Goal: Task Accomplishment & Management: Use online tool/utility

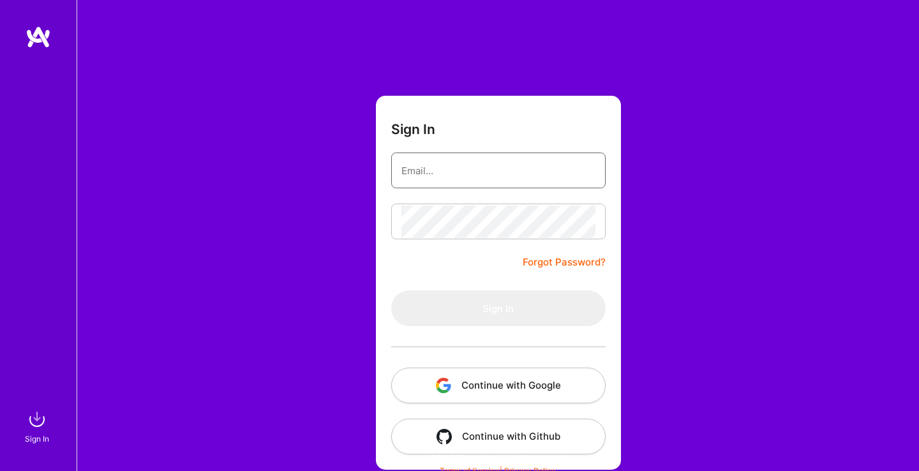
type input "[EMAIL_ADDRESS][DOMAIN_NAME]"
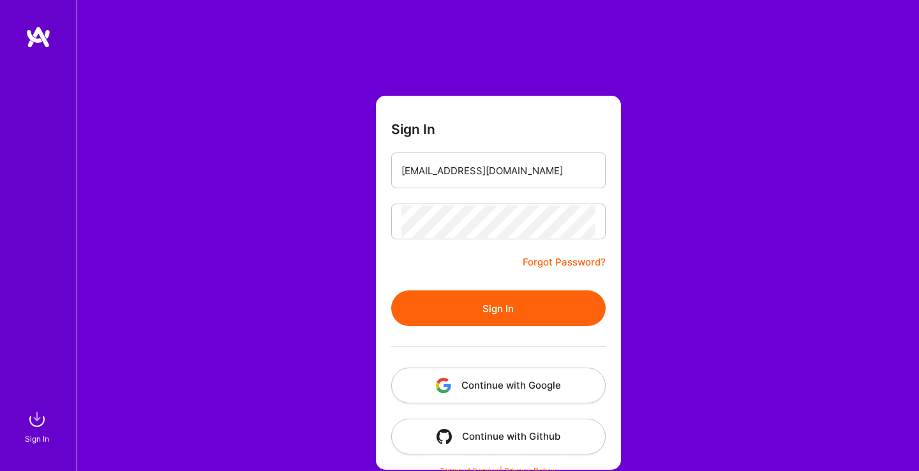
click at [488, 314] on button "Sign In" at bounding box center [498, 309] width 215 height 36
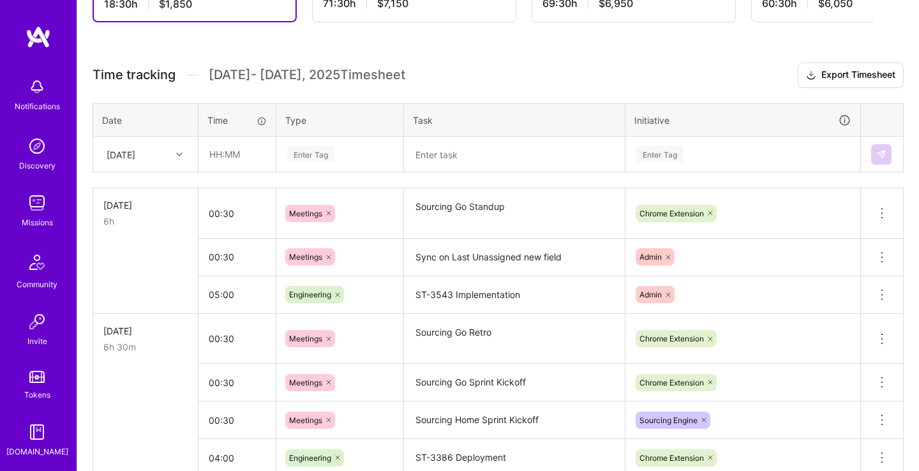
scroll to position [335, 0]
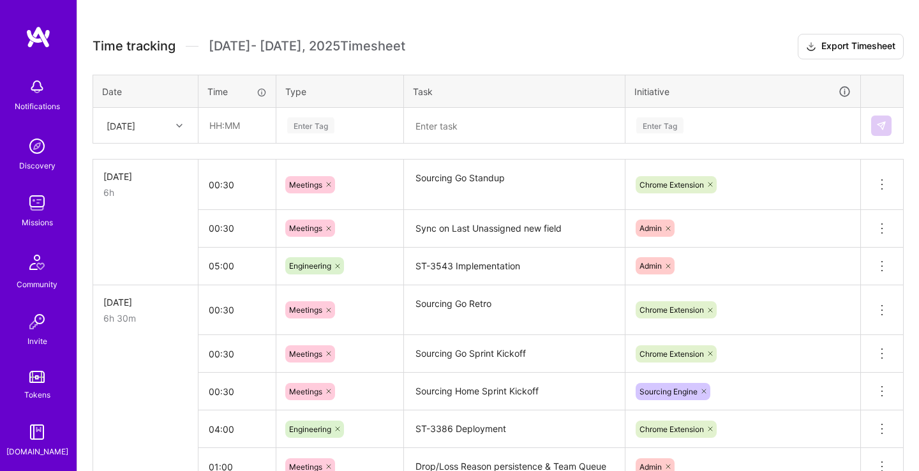
click at [135, 119] on div "[DATE]" at bounding box center [121, 125] width 29 height 13
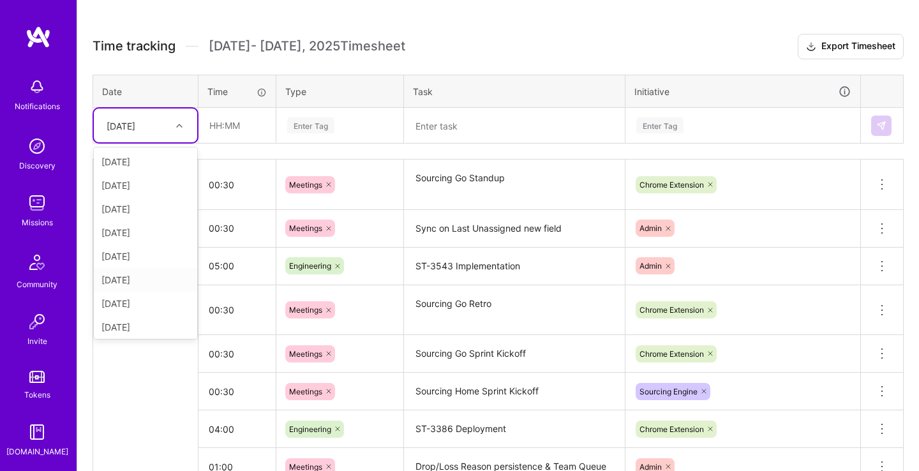
scroll to position [49, 0]
click at [156, 229] on div "[DATE]" at bounding box center [145, 231] width 103 height 24
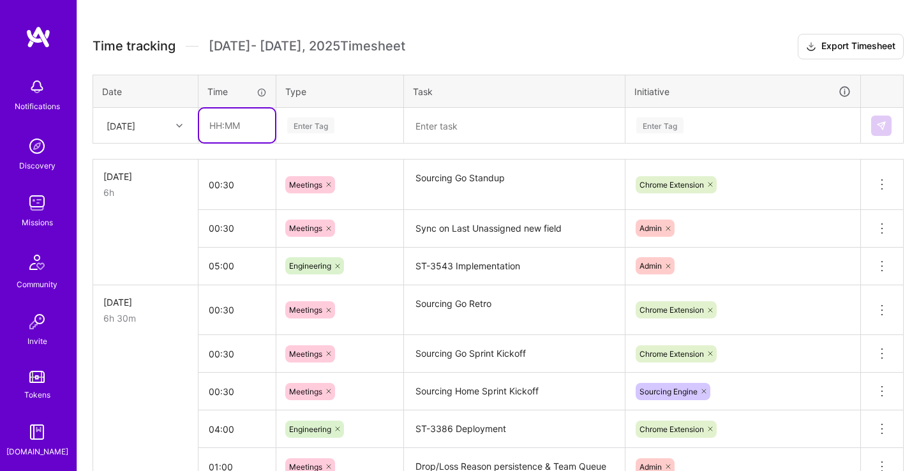
click at [246, 124] on input "text" at bounding box center [237, 126] width 76 height 34
type input "00:30"
click at [303, 118] on div "Enter Tag" at bounding box center [310, 126] width 47 height 20
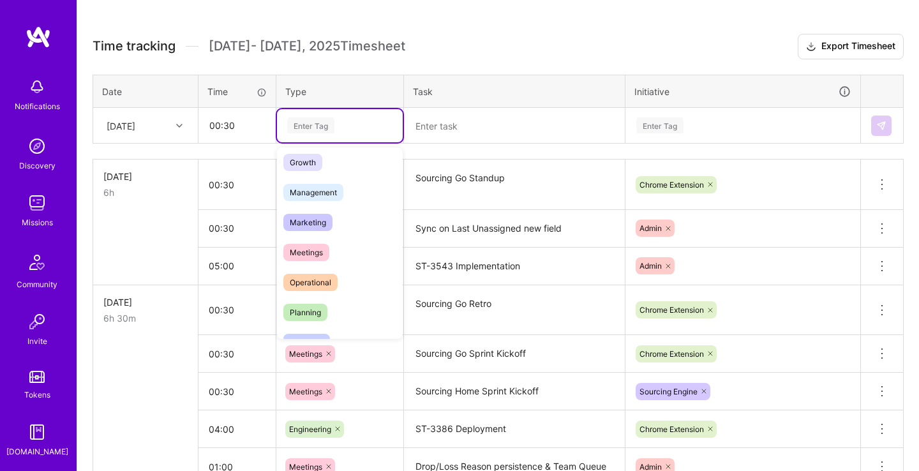
scroll to position [196, 0]
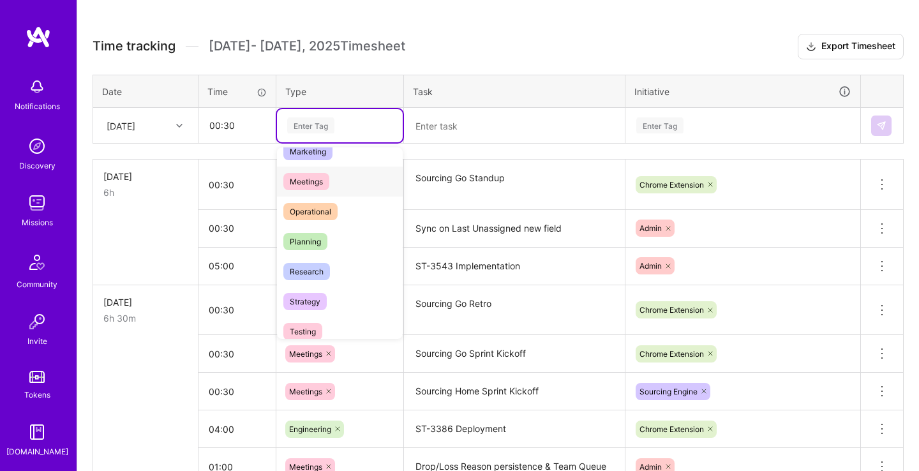
click at [326, 188] on span "Meetings" at bounding box center [306, 181] width 46 height 17
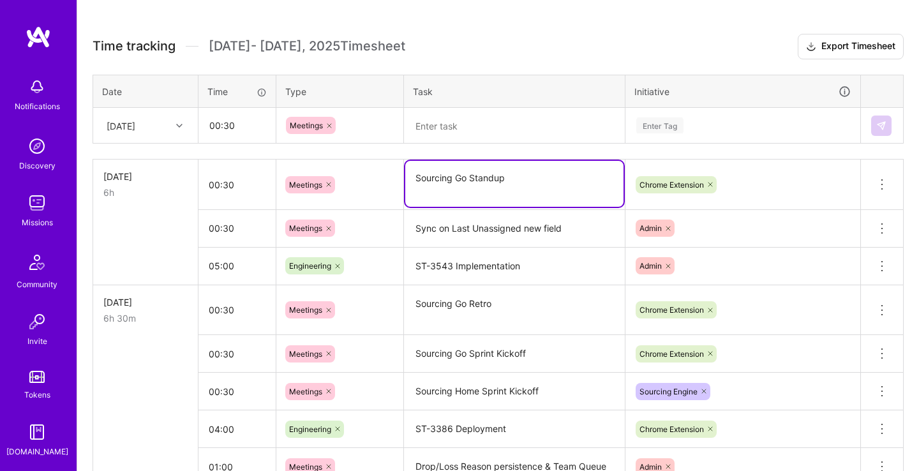
drag, startPoint x: 524, startPoint y: 178, endPoint x: 345, endPoint y: 175, distance: 178.8
click at [405, 178] on textarea "Sourcing Go Standup" at bounding box center [514, 184] width 218 height 46
click at [474, 114] on textarea at bounding box center [514, 125] width 218 height 33
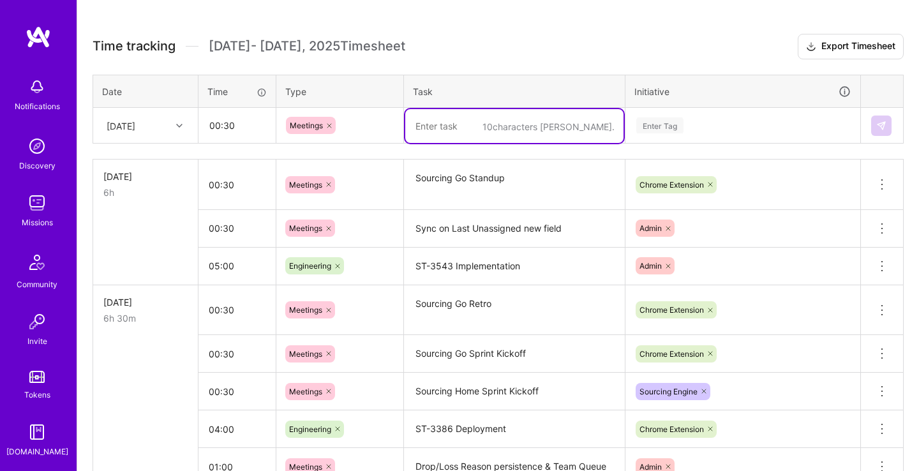
paste textarea "Sourcing Go Standup"
type textarea "Sourcing Go Standup"
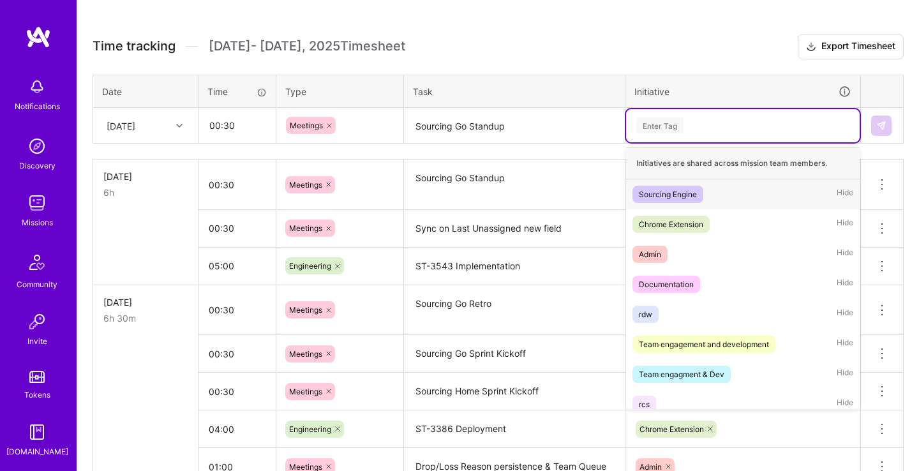
click at [670, 118] on div "Enter Tag" at bounding box center [660, 126] width 47 height 20
click at [713, 225] on div "Chrome Extension Hide" at bounding box center [743, 224] width 234 height 30
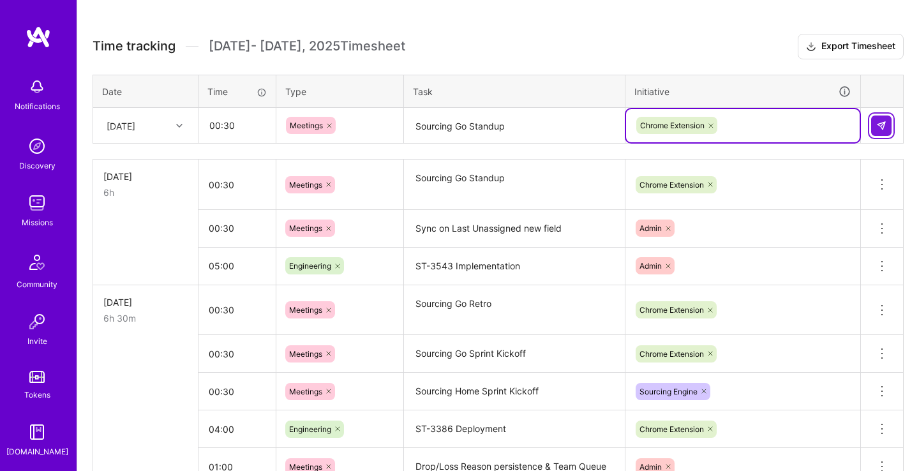
click at [882, 121] on img at bounding box center [882, 126] width 10 height 10
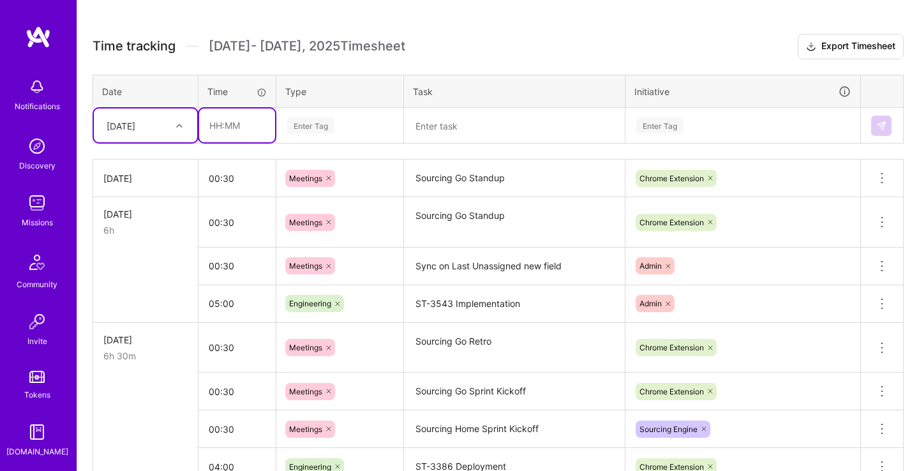
click at [226, 123] on input "text" at bounding box center [237, 126] width 76 height 34
type input "07:00"
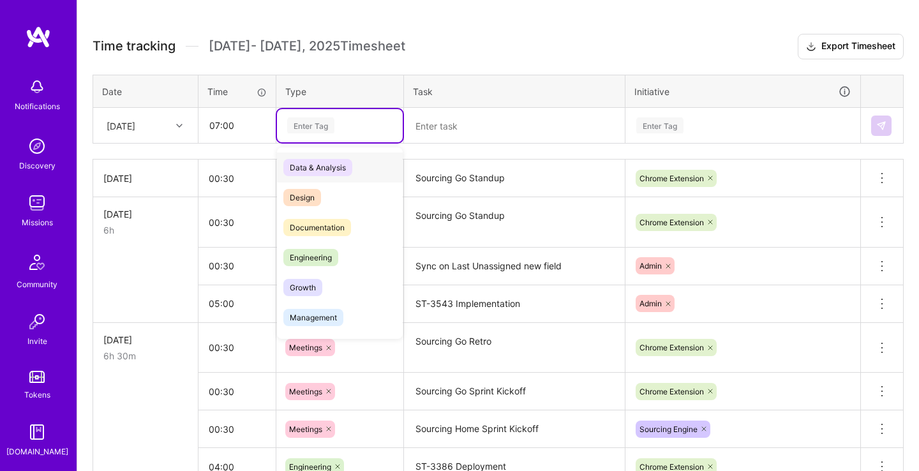
click at [332, 123] on div "Enter Tag" at bounding box center [310, 126] width 47 height 20
click at [367, 259] on div "Engineering" at bounding box center [340, 258] width 126 height 30
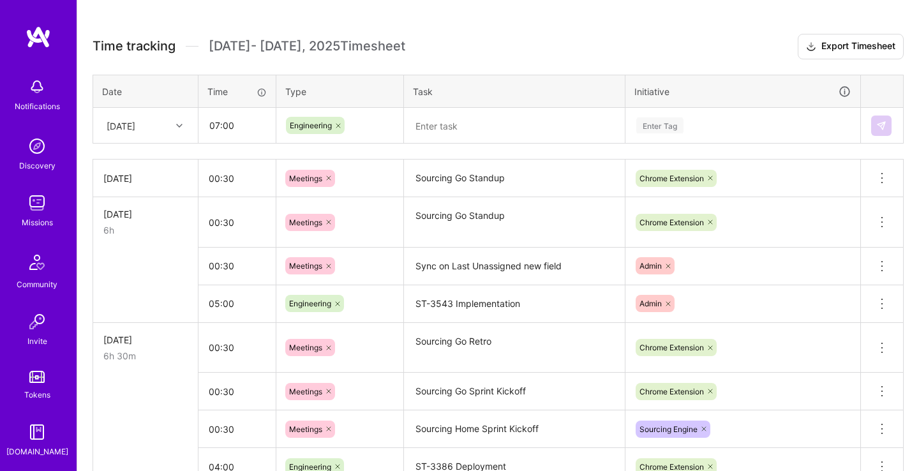
click at [513, 134] on textarea at bounding box center [514, 126] width 218 height 34
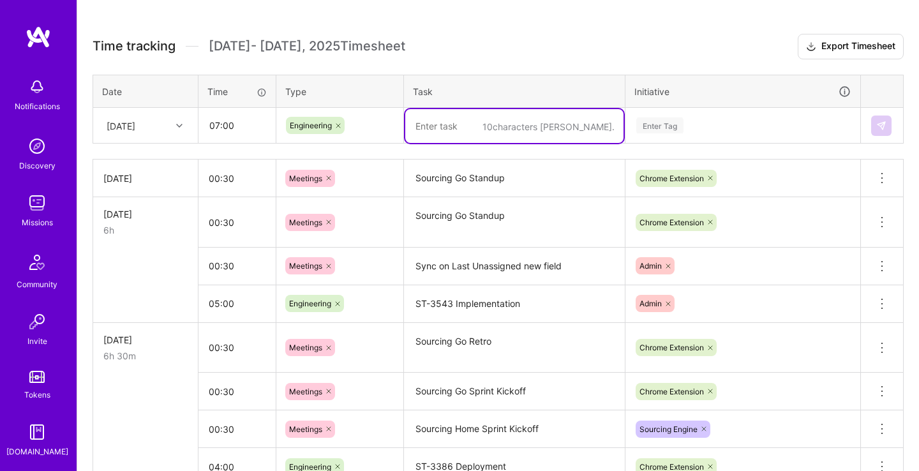
paste textarea "ST-3543"
type textarea "ST-3543 Implementation"
click at [728, 126] on div "Enter Tag" at bounding box center [743, 125] width 216 height 16
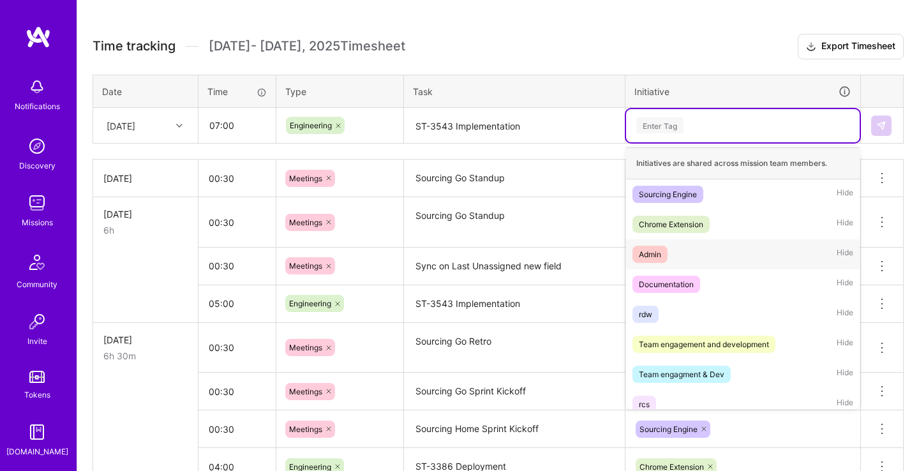
drag, startPoint x: 713, startPoint y: 218, endPoint x: 714, endPoint y: 250, distance: 32.0
click at [714, 250] on div "Initiatives are shared across mission team members. Sourcing Engine Hide Chrome…" at bounding box center [743, 278] width 234 height 262
click at [714, 250] on div "Admin Hide" at bounding box center [743, 254] width 234 height 30
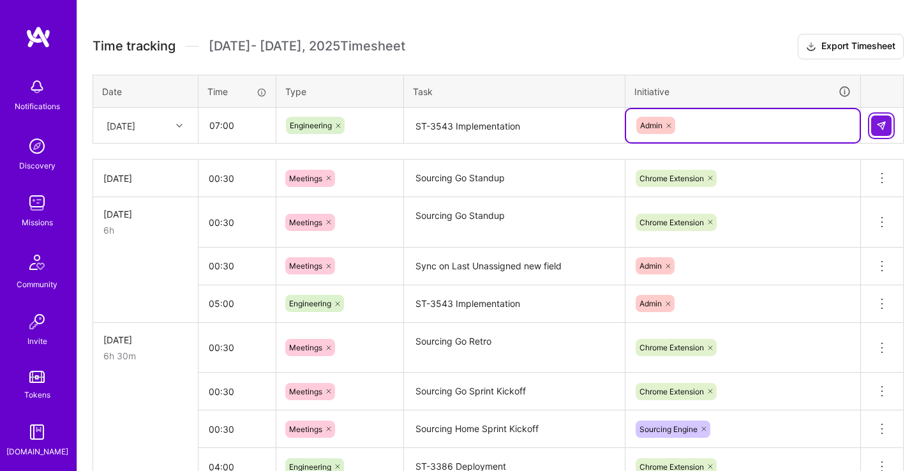
click at [890, 121] on button at bounding box center [882, 126] width 20 height 20
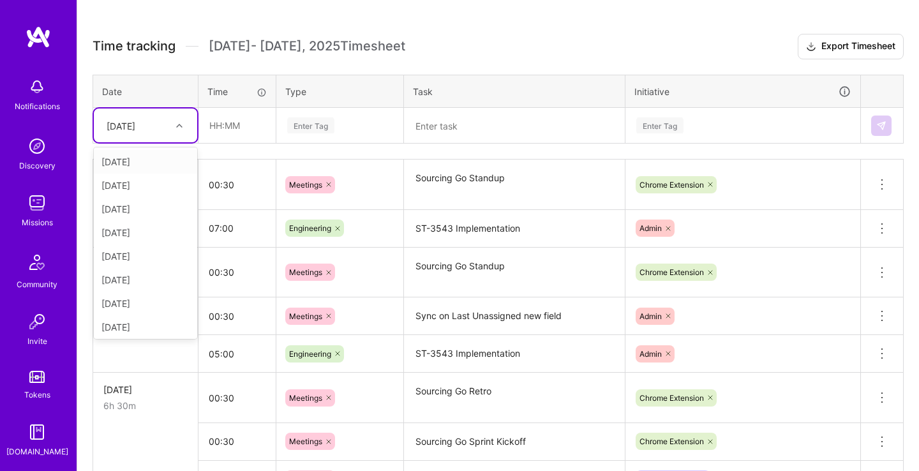
click at [135, 124] on div "[DATE]" at bounding box center [121, 125] width 29 height 13
click at [135, 229] on div "[DATE]" at bounding box center [145, 231] width 103 height 24
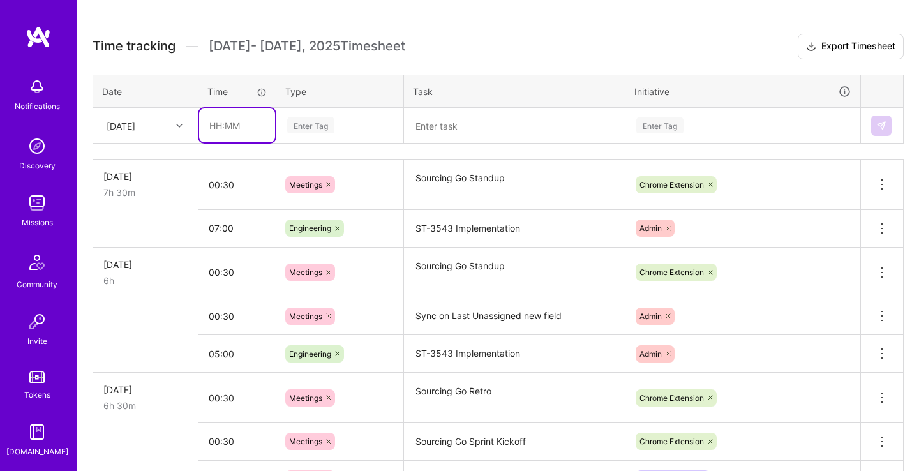
click at [246, 116] on input "text" at bounding box center [237, 126] width 76 height 34
type input "06:30"
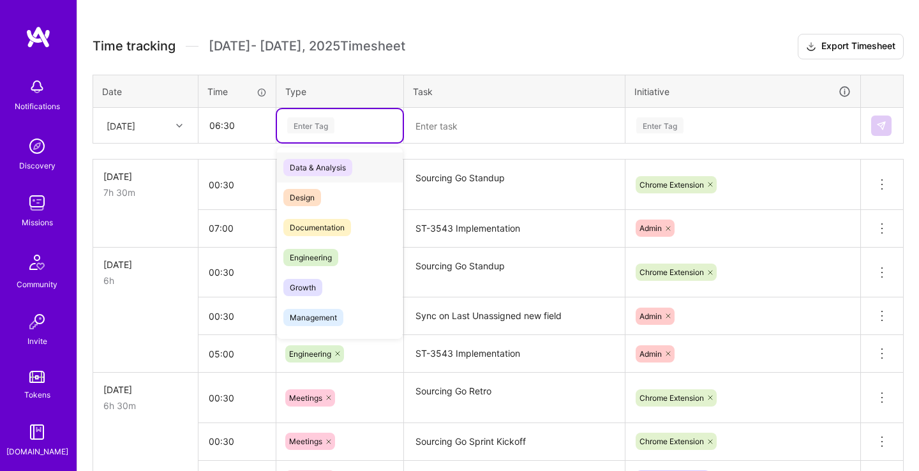
click at [320, 126] on div "Enter Tag" at bounding box center [310, 126] width 47 height 20
click at [341, 248] on div "Engineering" at bounding box center [340, 258] width 126 height 30
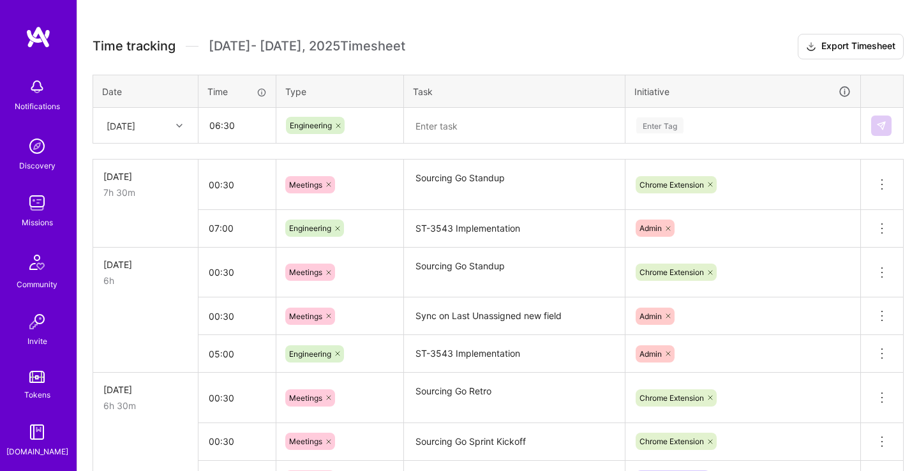
click at [470, 130] on textarea at bounding box center [514, 126] width 218 height 34
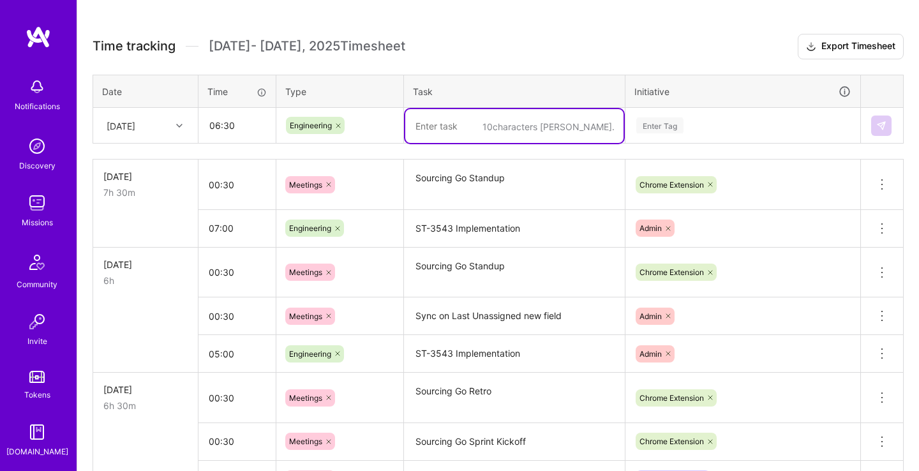
paste textarea "ST-3539"
type textarea "ST-3539 Implementation"
click at [775, 129] on div "Enter Tag" at bounding box center [743, 125] width 216 height 16
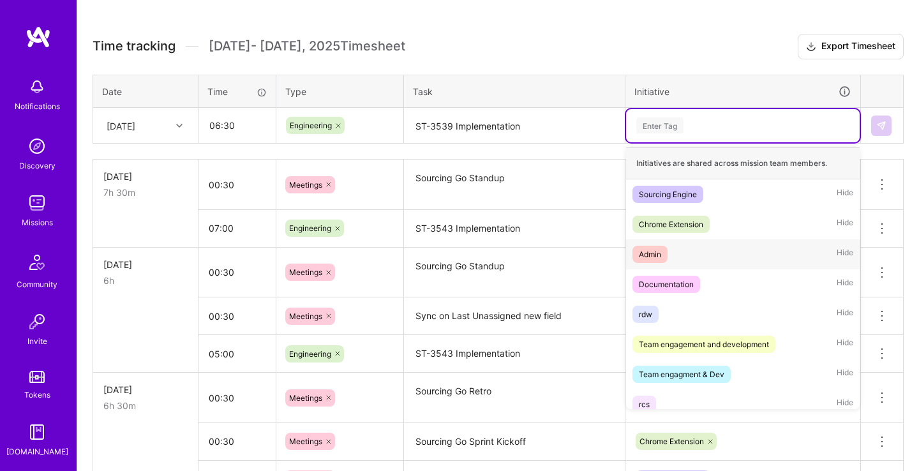
click at [702, 248] on div "Admin Hide" at bounding box center [743, 254] width 234 height 30
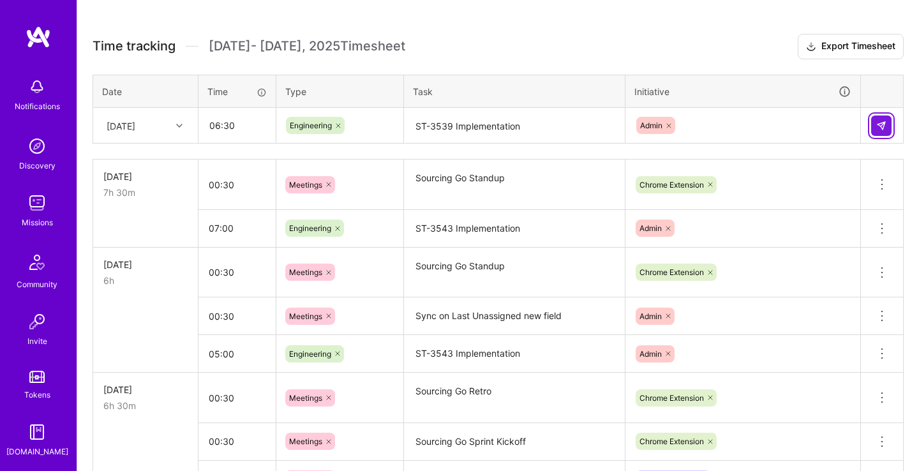
click at [879, 126] on img at bounding box center [882, 126] width 10 height 10
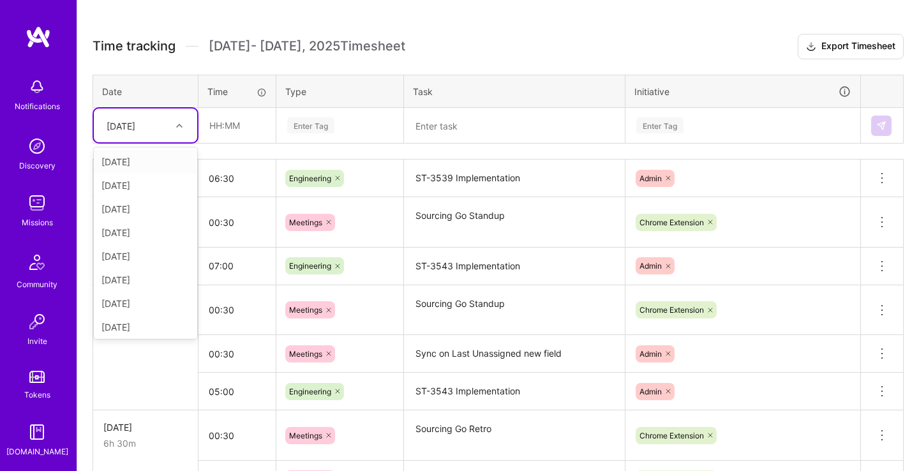
click at [167, 126] on div "[DATE]" at bounding box center [135, 125] width 71 height 21
click at [149, 295] on div "[DATE]" at bounding box center [145, 302] width 103 height 24
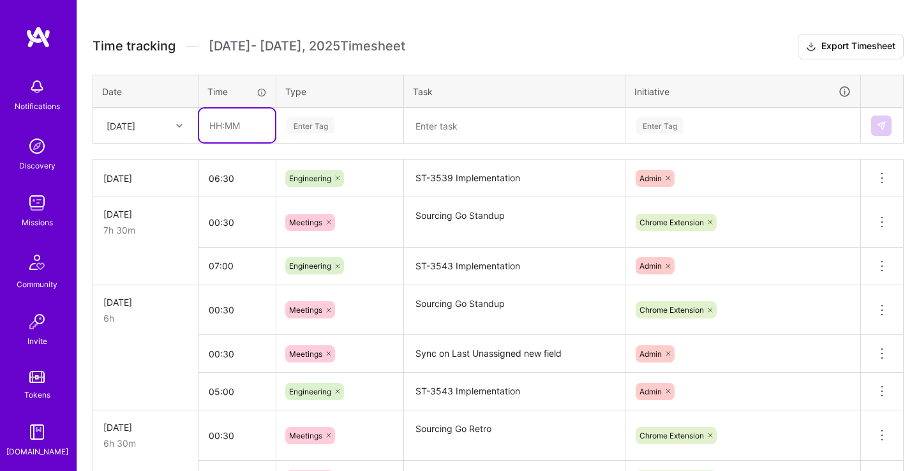
click at [250, 122] on input "text" at bounding box center [237, 126] width 76 height 34
type input "00:30"
click at [370, 114] on div "Enter Tag" at bounding box center [340, 125] width 126 height 33
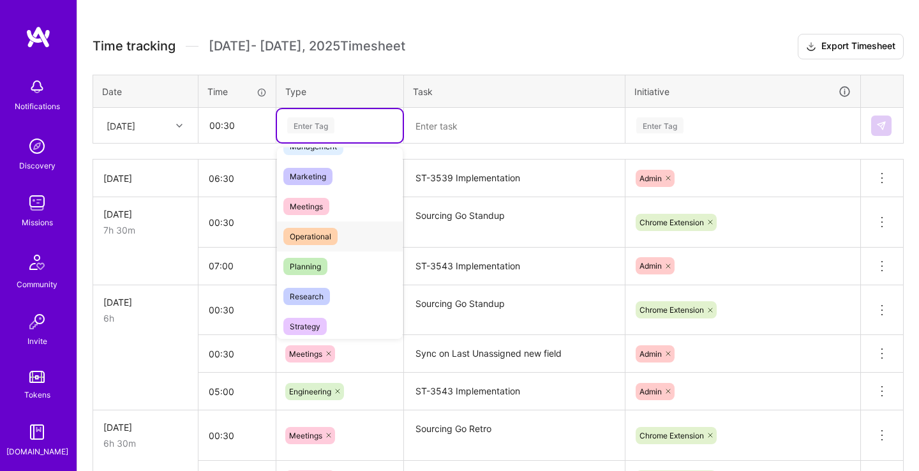
scroll to position [196, 0]
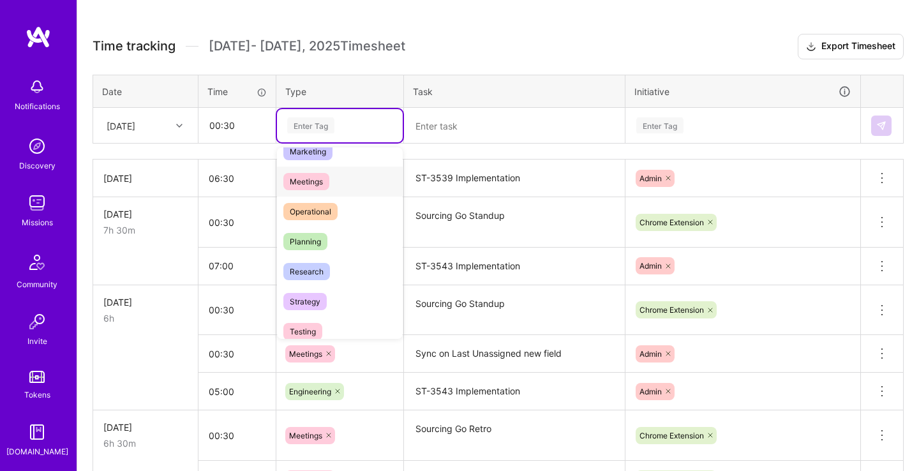
click at [338, 173] on div "Meetings" at bounding box center [340, 182] width 126 height 30
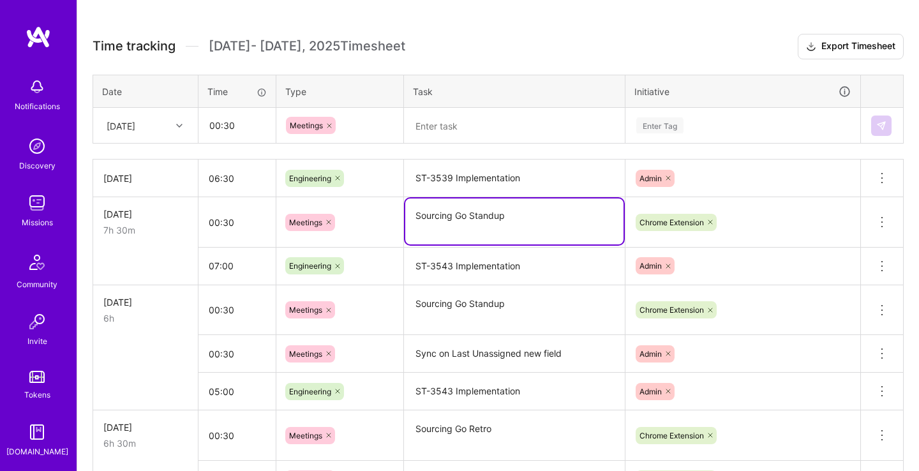
drag, startPoint x: 529, startPoint y: 213, endPoint x: 383, endPoint y: 219, distance: 145.7
click at [405, 219] on textarea "Sourcing Go Standup" at bounding box center [514, 222] width 218 height 46
click at [460, 126] on textarea at bounding box center [514, 126] width 218 height 34
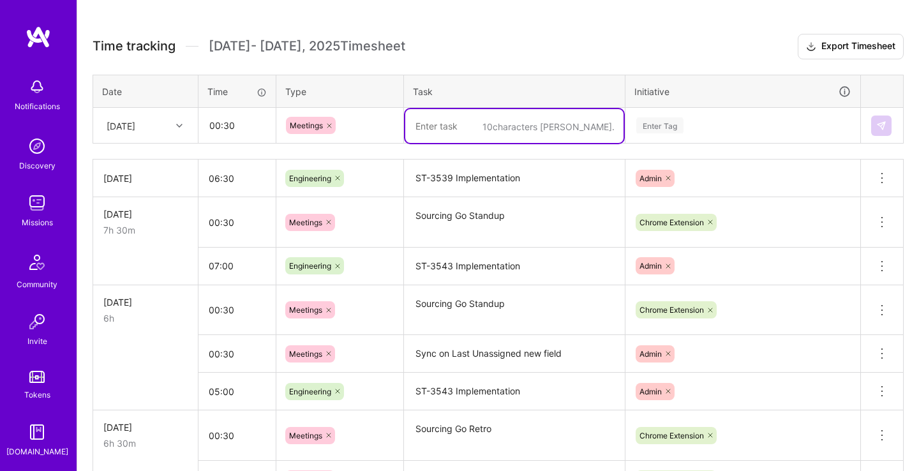
paste textarea "Sourcing Go Standup"
type textarea "Sourcing Go Standup"
click at [685, 116] on div "Enter Tag" at bounding box center [743, 125] width 234 height 33
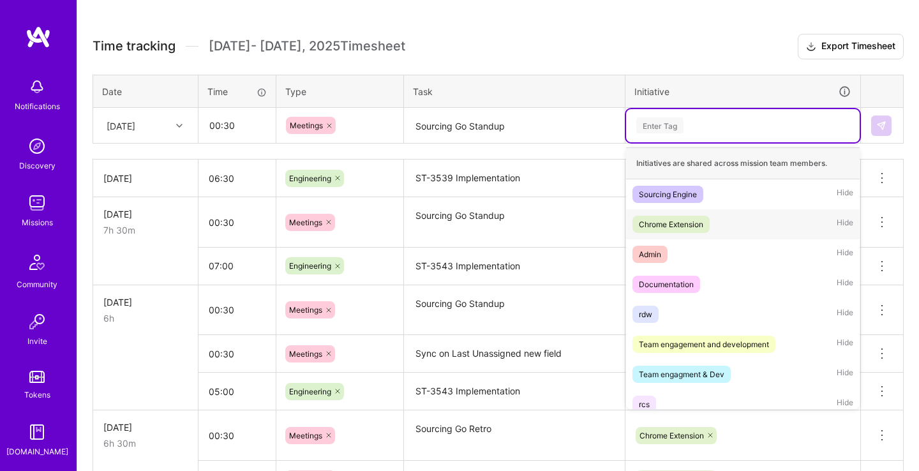
drag, startPoint x: 710, startPoint y: 219, endPoint x: 784, endPoint y: 174, distance: 86.5
click at [710, 220] on span "Chrome Extension" at bounding box center [671, 224] width 77 height 17
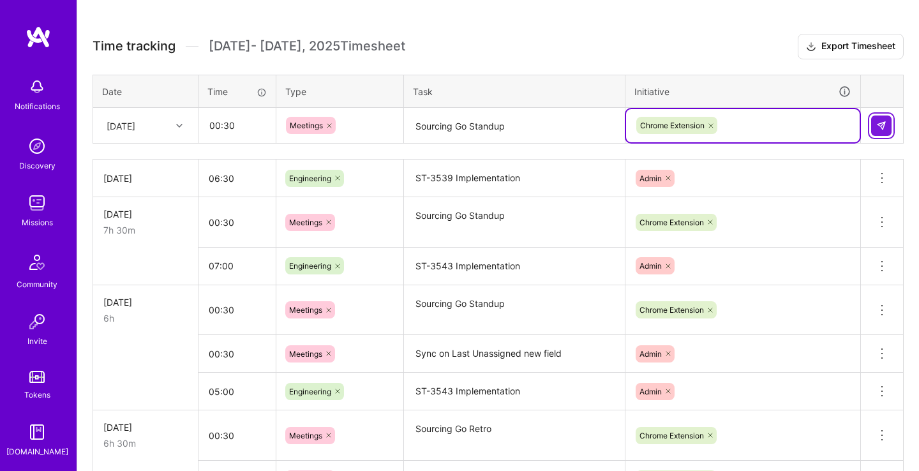
click at [875, 125] on button at bounding box center [882, 126] width 20 height 20
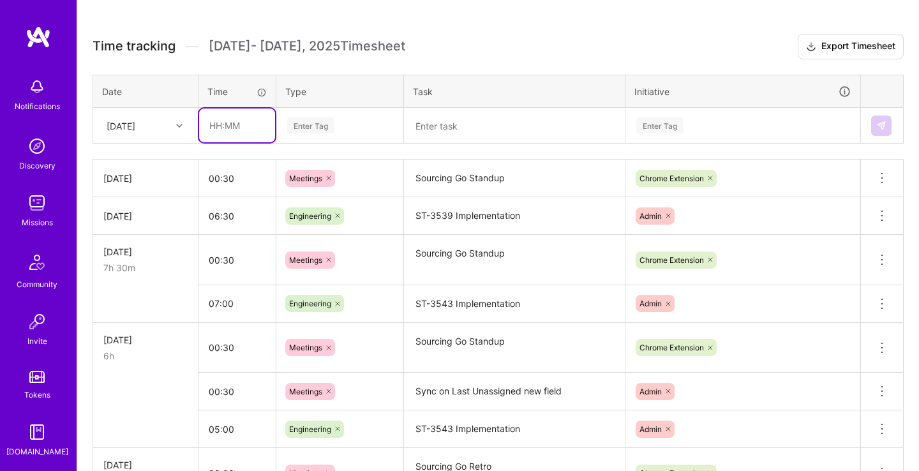
click at [245, 123] on input "text" at bounding box center [237, 126] width 76 height 34
type input "06:00"
click at [382, 117] on div "Enter Tag" at bounding box center [340, 125] width 108 height 16
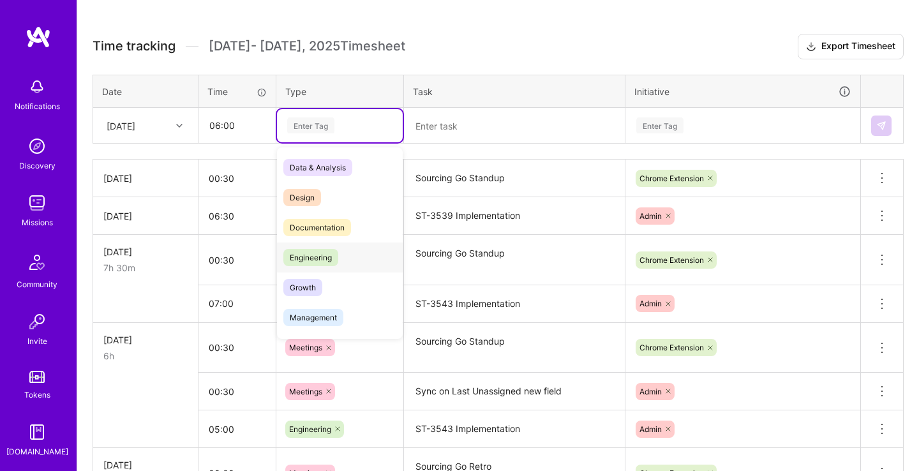
click at [326, 257] on span "Engineering" at bounding box center [310, 257] width 55 height 17
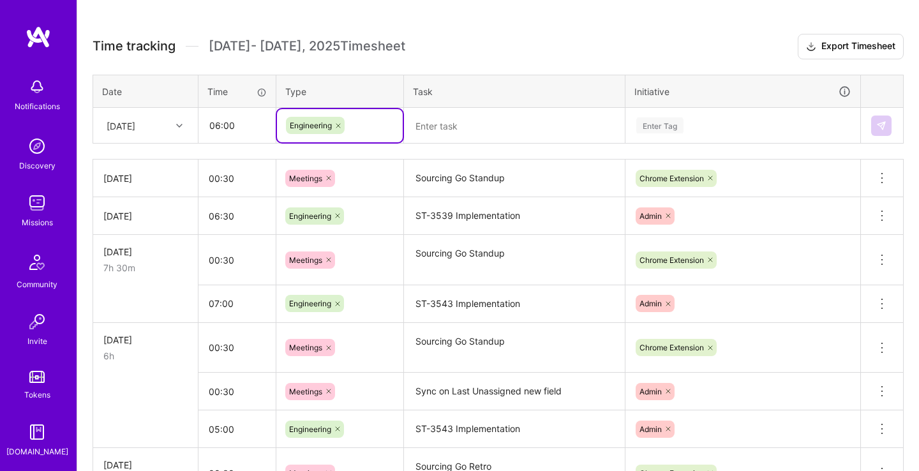
click at [482, 115] on textarea at bounding box center [514, 126] width 218 height 34
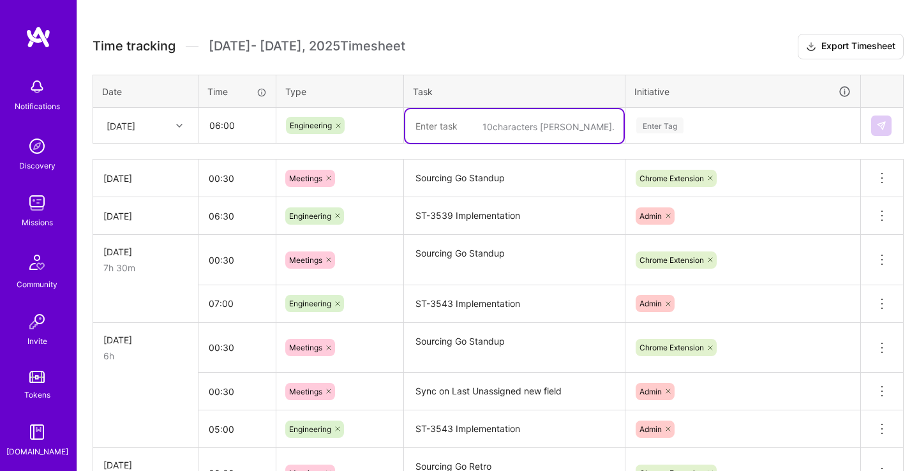
paste textarea "ST-3463"
drag, startPoint x: 504, startPoint y: 126, endPoint x: 589, endPoint y: 125, distance: 84.9
click at [589, 125] on textarea "ST-3463 Research & Implementation" at bounding box center [514, 126] width 218 height 34
type textarea "ST-3463 Research & Prototyping"
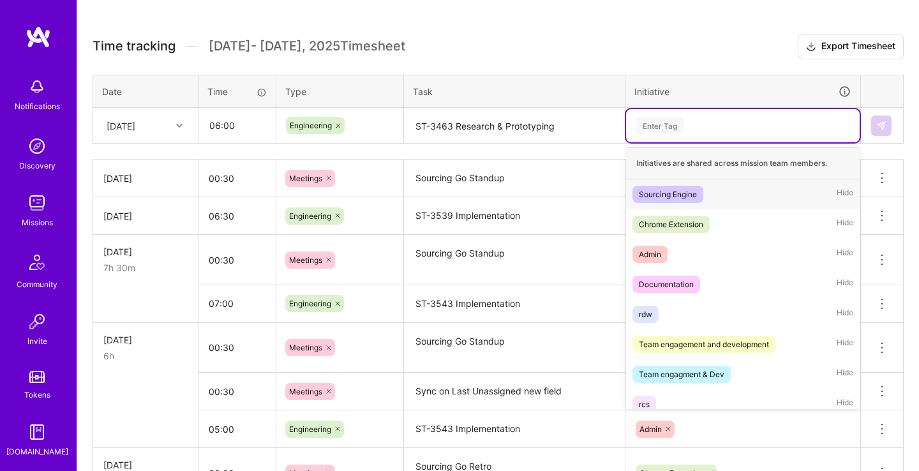
click at [679, 124] on div "Enter Tag" at bounding box center [660, 126] width 47 height 20
click at [755, 194] on div "Sourcing Engine Hide" at bounding box center [743, 194] width 234 height 30
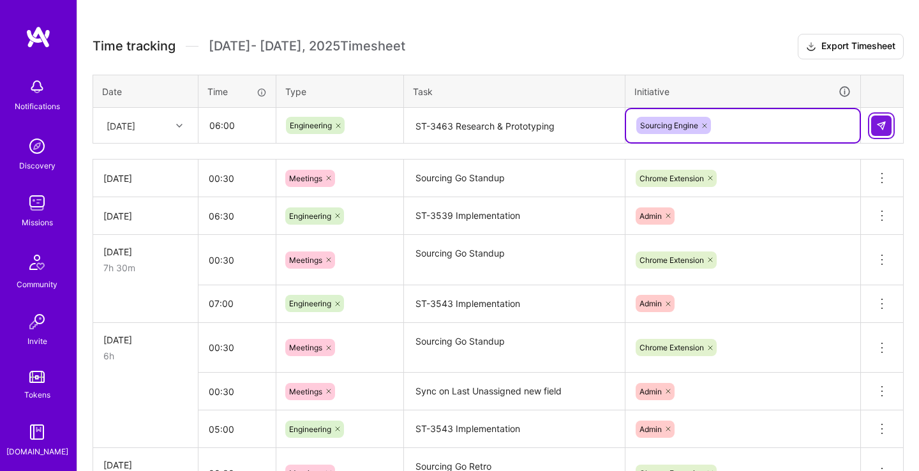
click at [873, 126] on button at bounding box center [882, 126] width 20 height 20
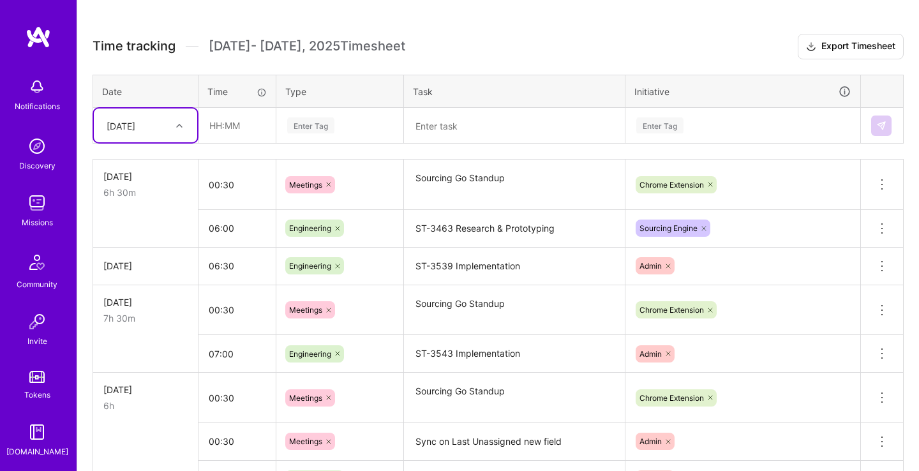
click at [138, 114] on div "[DATE]" at bounding box center [145, 126] width 103 height 34
click at [152, 319] on div "[DATE]" at bounding box center [145, 326] width 103 height 24
click at [262, 119] on input "text" at bounding box center [237, 126] width 76 height 34
type input "01:00"
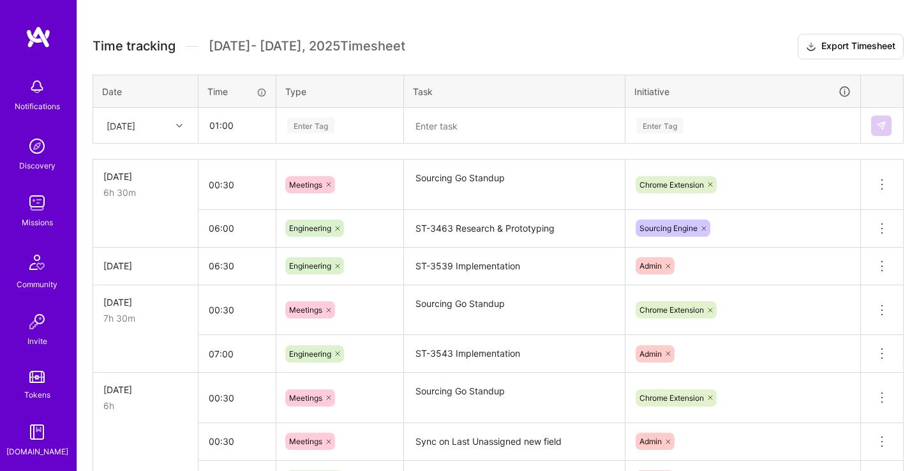
click at [308, 126] on div "Enter Tag" at bounding box center [310, 126] width 47 height 20
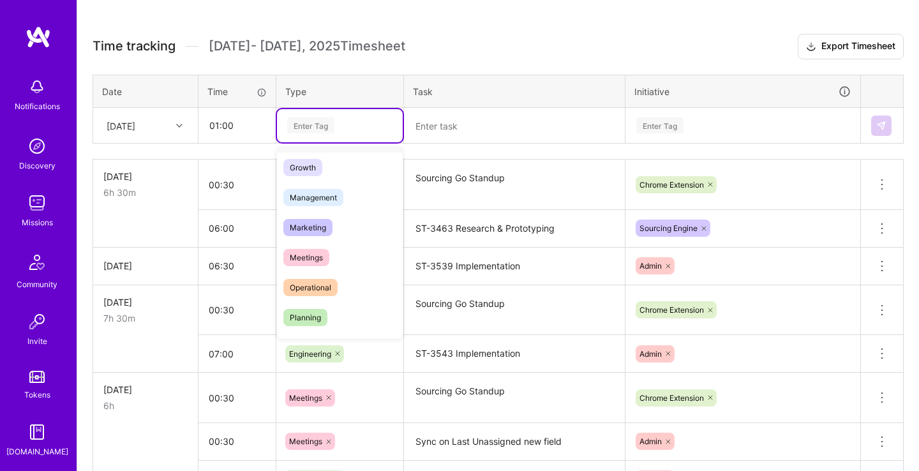
scroll to position [131, 0]
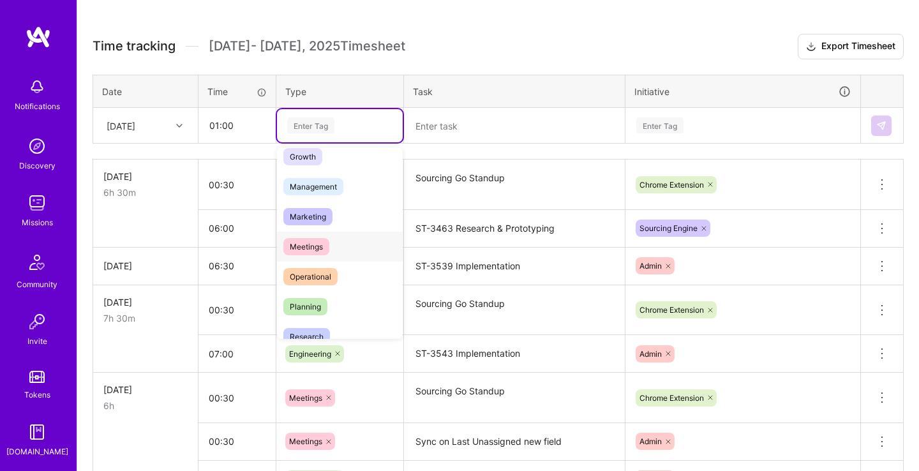
click at [326, 247] on span "Meetings" at bounding box center [306, 246] width 46 height 17
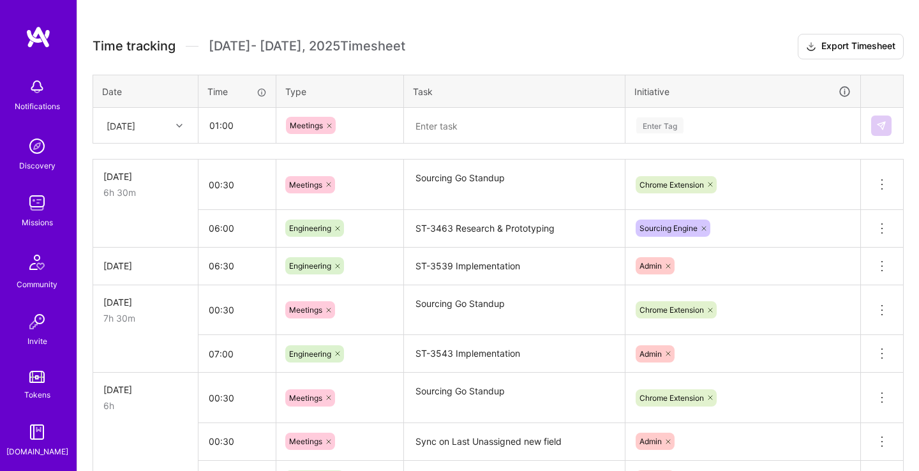
click at [484, 128] on textarea at bounding box center [514, 126] width 218 height 34
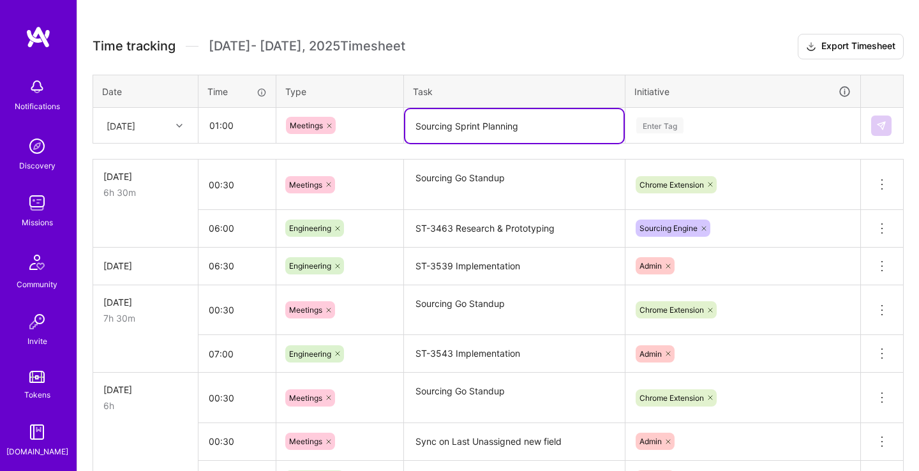
type textarea "Sourcing Sprint Planning"
click at [690, 115] on div "Enter Tag" at bounding box center [743, 125] width 234 height 33
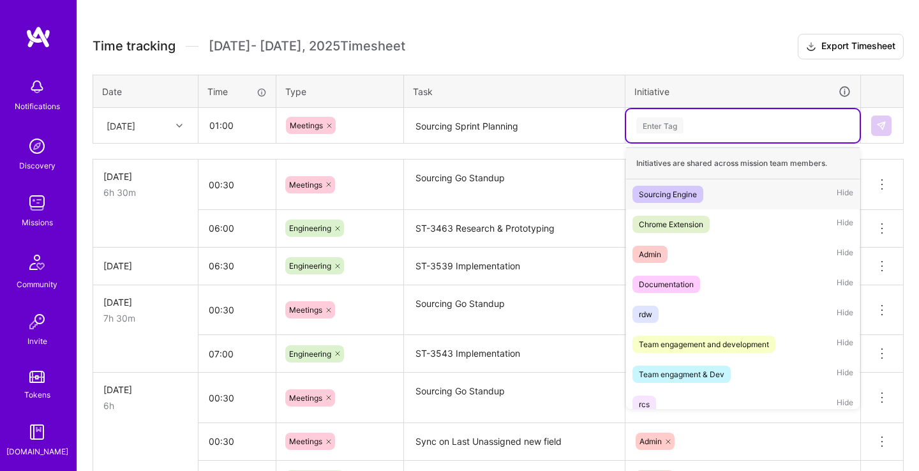
drag, startPoint x: 702, startPoint y: 179, endPoint x: 711, endPoint y: 172, distance: 11.4
click at [702, 180] on div "Sourcing Engine Hide" at bounding box center [743, 194] width 234 height 30
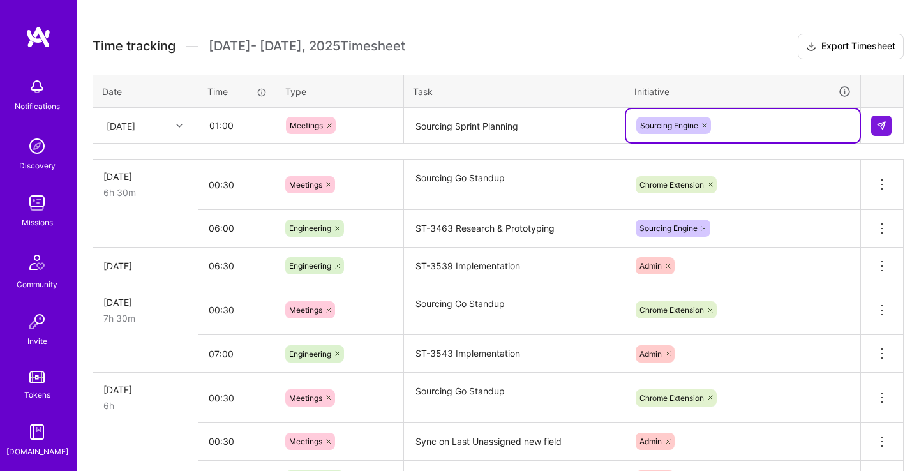
click at [740, 127] on div "Sourcing Engine" at bounding box center [743, 126] width 216 height 20
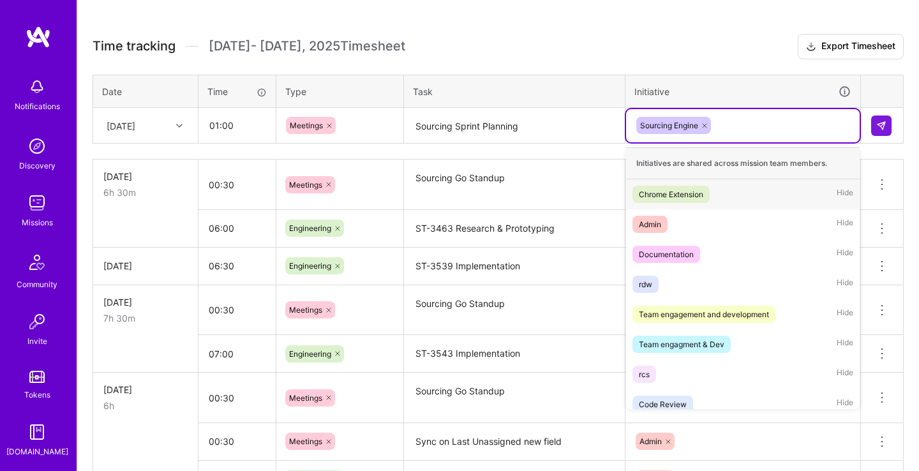
click at [754, 193] on div "Chrome Extension Hide" at bounding box center [743, 194] width 234 height 30
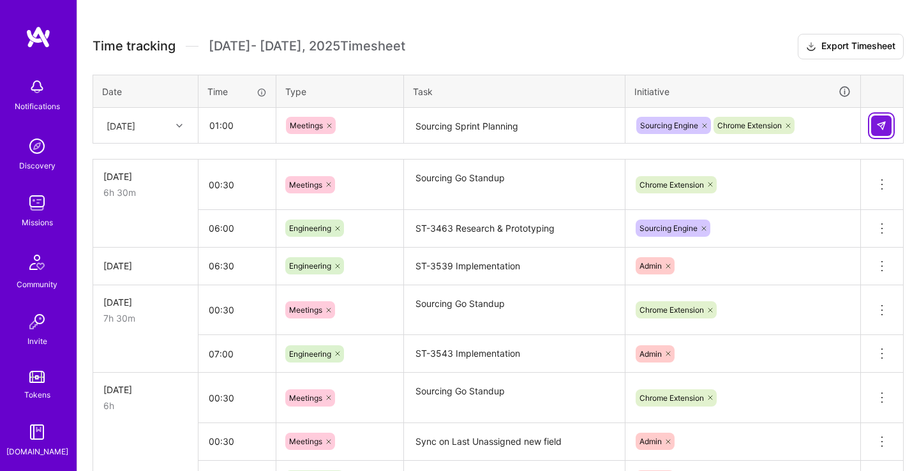
click at [889, 129] on button at bounding box center [882, 126] width 20 height 20
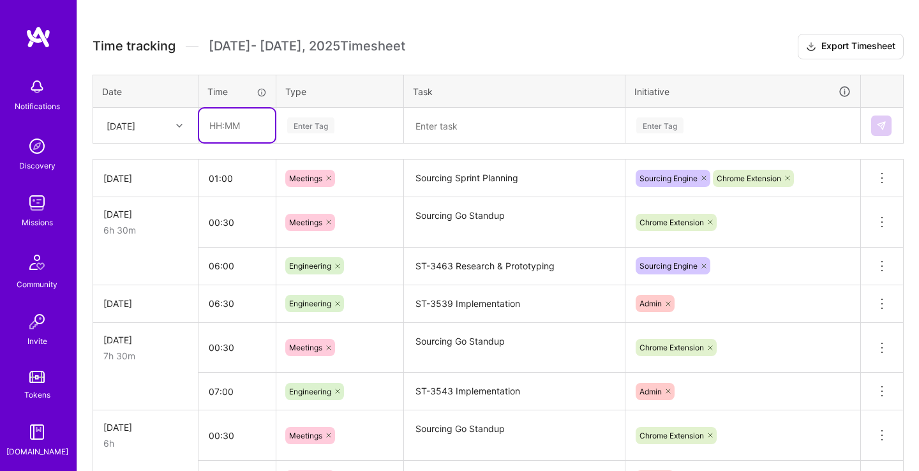
click at [239, 128] on input "text" at bounding box center [237, 126] width 76 height 34
click at [375, 123] on div "Enter Tag" at bounding box center [340, 125] width 108 height 16
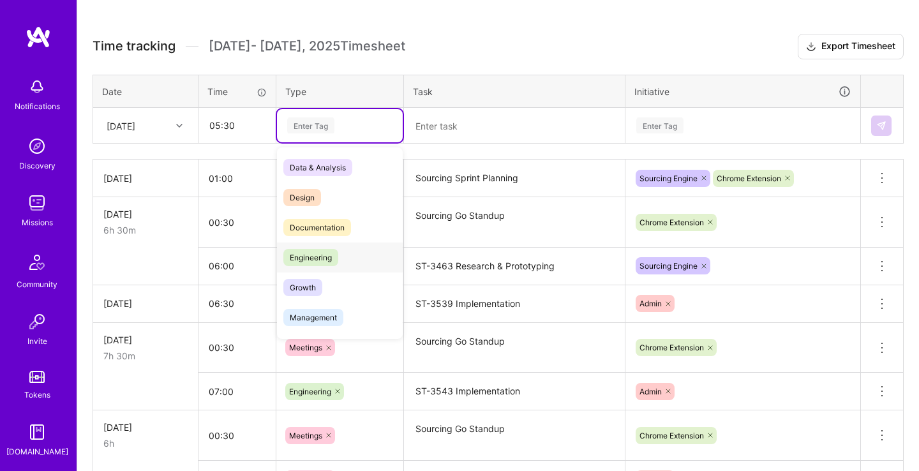
click at [354, 251] on div "Engineering" at bounding box center [340, 258] width 126 height 30
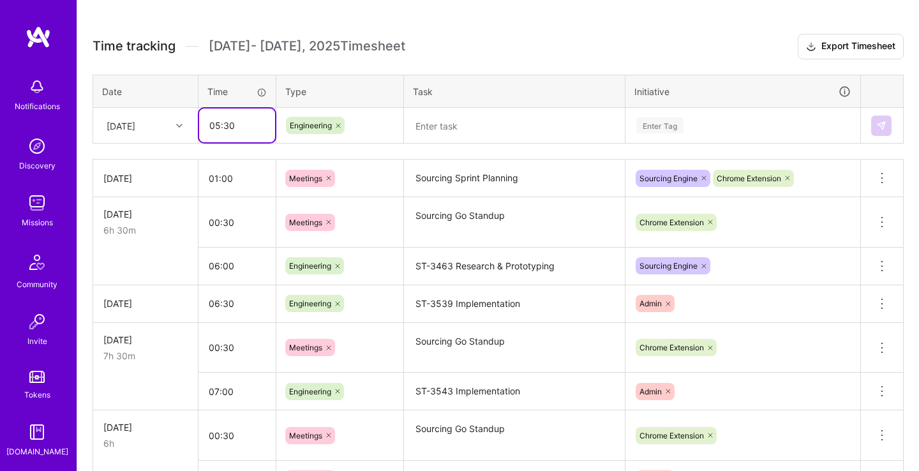
click at [217, 124] on input "05:30" at bounding box center [237, 126] width 76 height 34
type input "01:30"
click at [557, 117] on textarea at bounding box center [514, 126] width 218 height 34
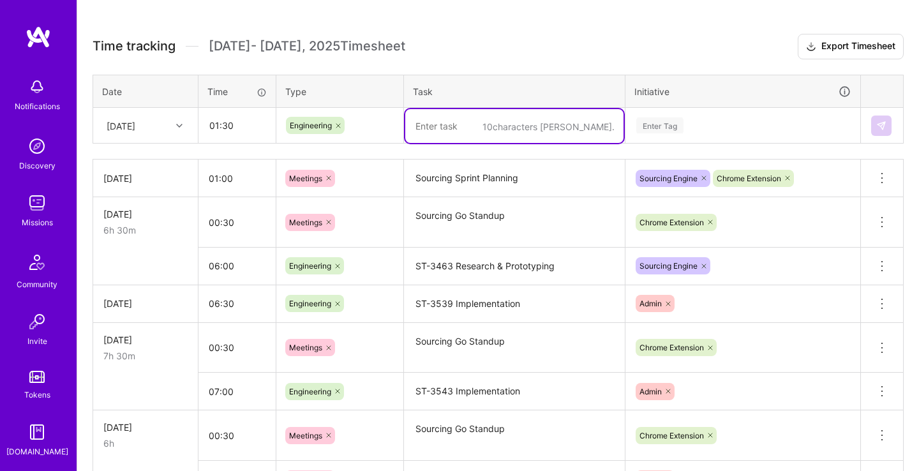
paste textarea "ST-3539"
type textarea "ST-3539 Fix permissions"
click at [759, 108] on td "Enter Tag" at bounding box center [744, 126] width 236 height 36
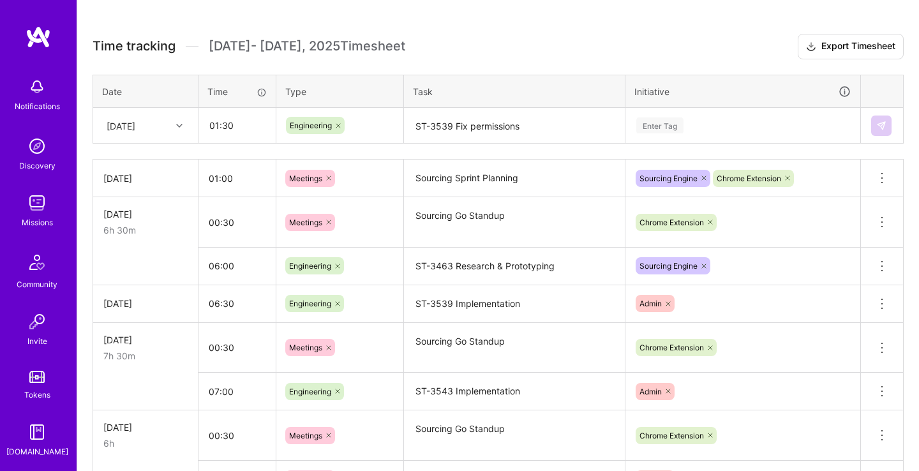
click at [755, 118] on div "Enter Tag" at bounding box center [743, 125] width 216 height 16
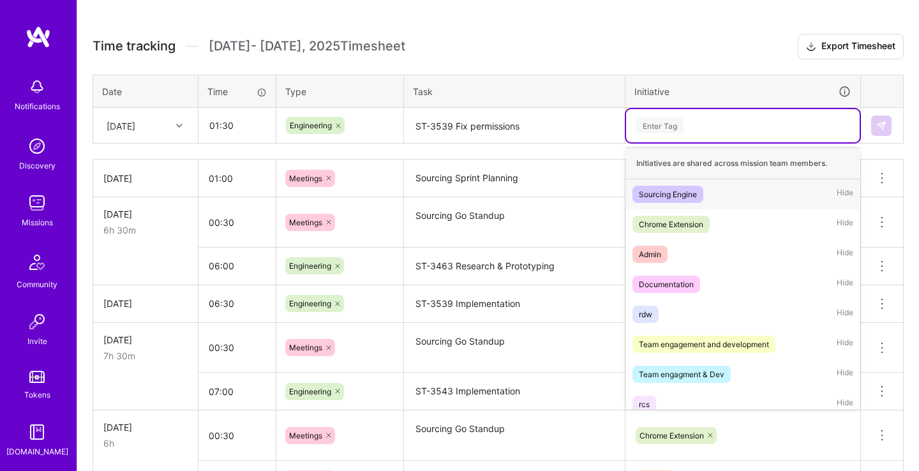
drag, startPoint x: 733, startPoint y: 193, endPoint x: 754, endPoint y: 180, distance: 25.0
click at [734, 193] on div "Sourcing Engine Hide" at bounding box center [743, 194] width 234 height 30
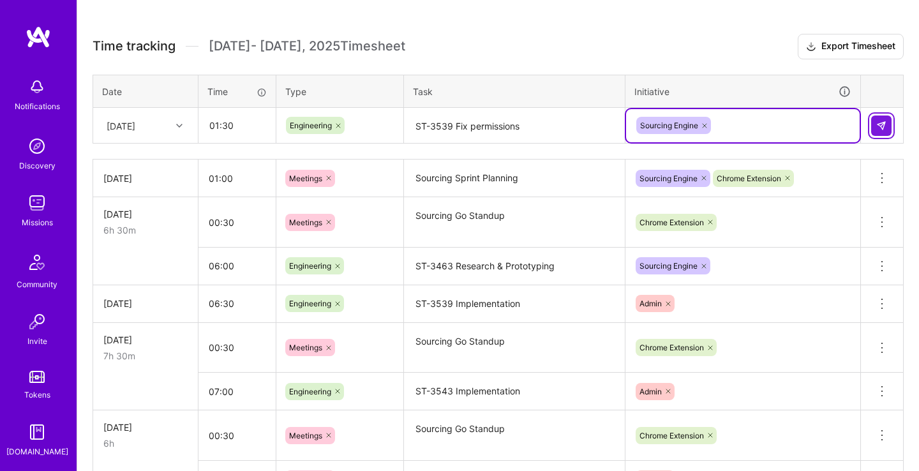
click at [876, 121] on button at bounding box center [882, 126] width 20 height 20
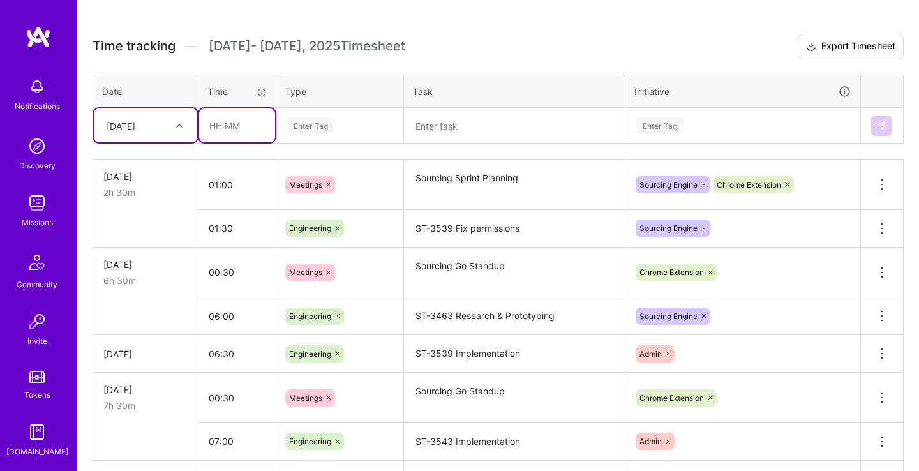
click at [245, 125] on input "text" at bounding box center [237, 126] width 76 height 34
type input "04:00"
click at [384, 126] on div "Enter Tag" at bounding box center [340, 125] width 108 height 16
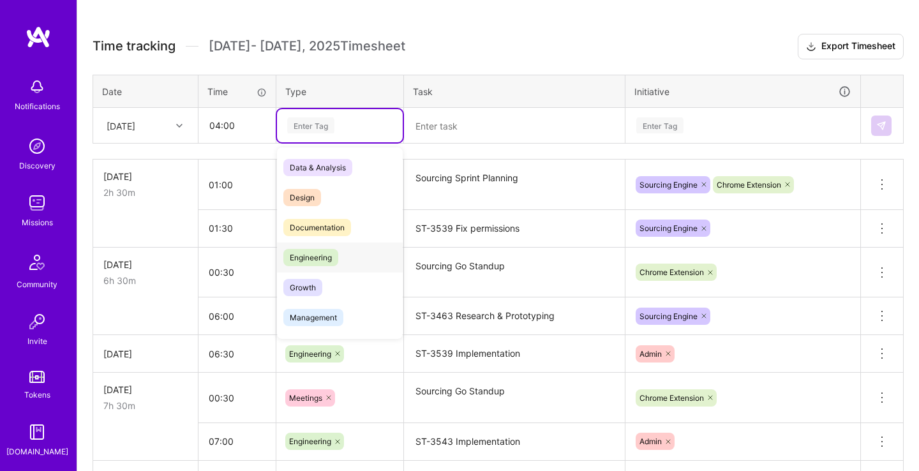
click at [345, 249] on div "Engineering" at bounding box center [340, 258] width 126 height 30
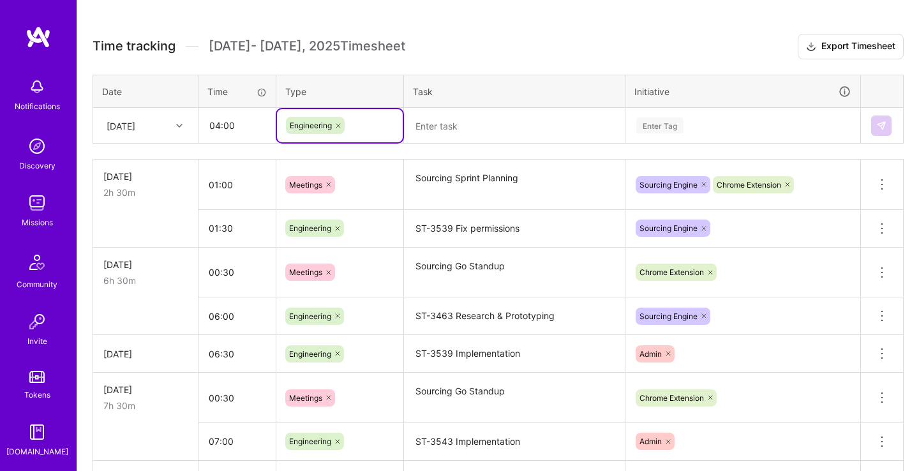
click at [479, 127] on textarea at bounding box center [514, 126] width 218 height 34
click at [516, 114] on textarea at bounding box center [514, 126] width 218 height 34
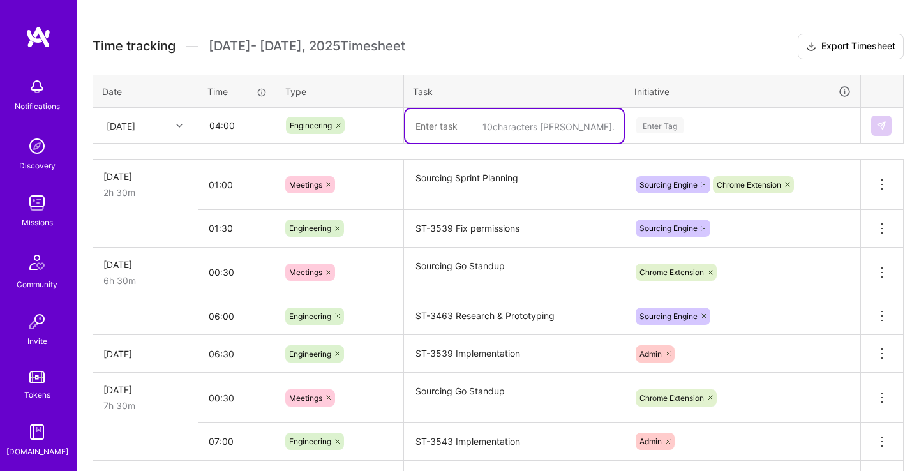
paste textarea "ST-3463"
type textarea "ST-3463 Implementation"
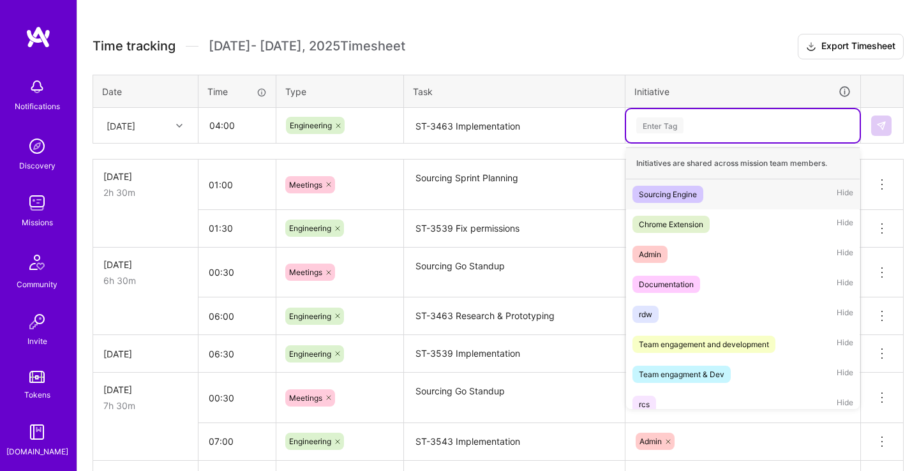
click at [716, 121] on div "Enter Tag" at bounding box center [743, 125] width 216 height 16
click at [714, 195] on div "Sourcing Engine Hide" at bounding box center [743, 194] width 234 height 30
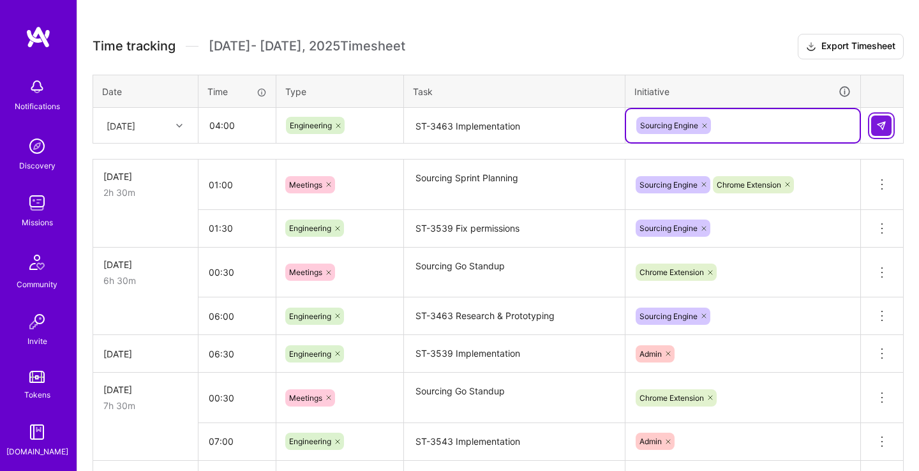
click at [884, 125] on img at bounding box center [882, 126] width 10 height 10
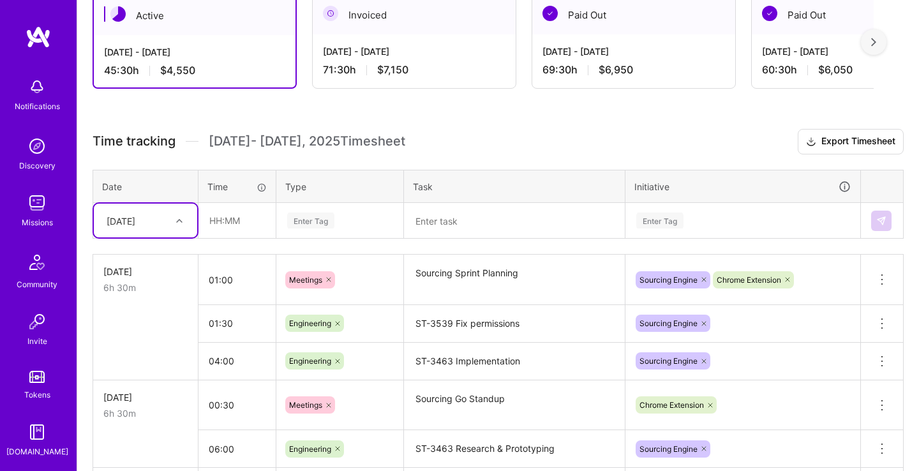
scroll to position [268, 0]
